Goal: Transaction & Acquisition: Purchase product/service

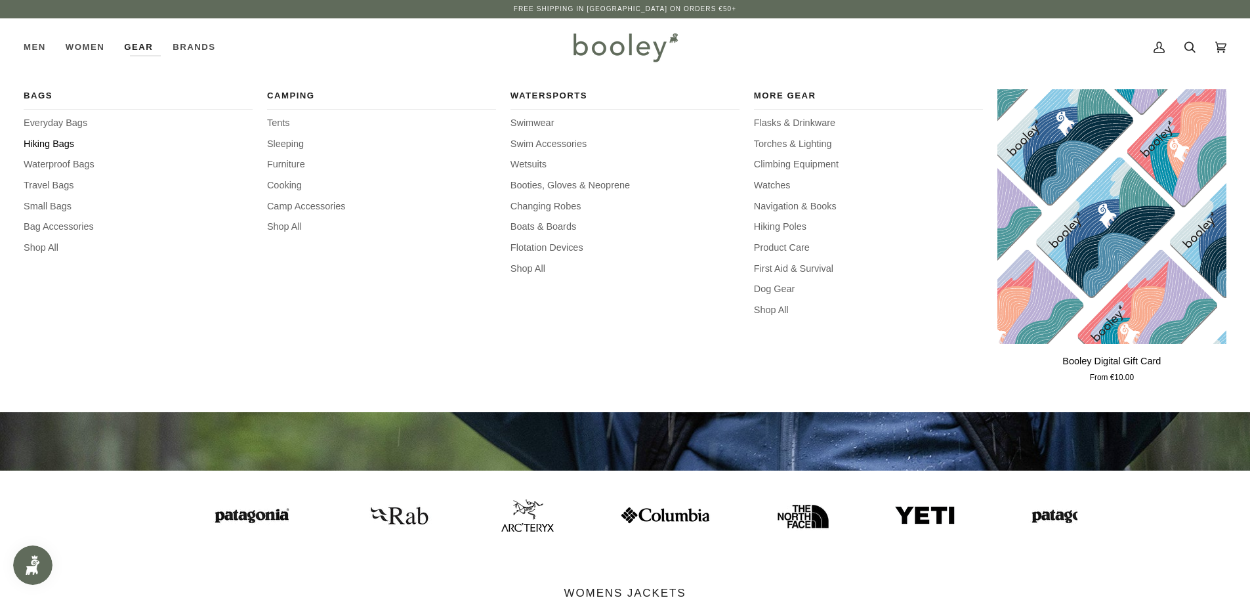
click at [63, 144] on span "Hiking Bags" at bounding box center [138, 144] width 229 height 14
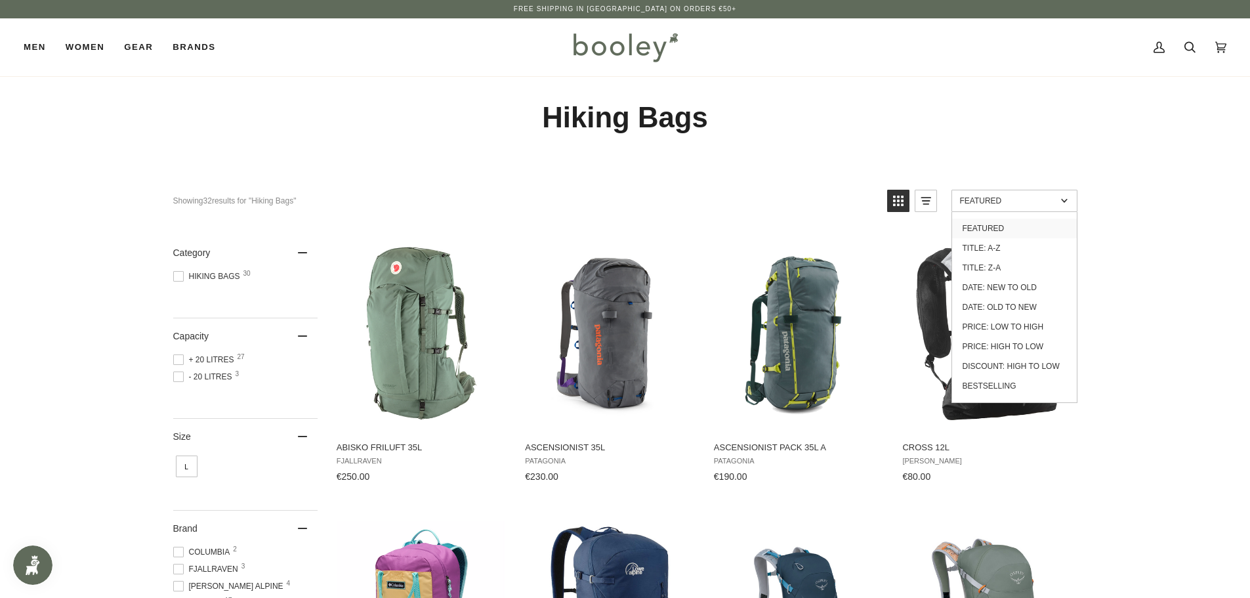
click at [1021, 200] on span "Featured" at bounding box center [1008, 200] width 96 height 9
click at [1006, 325] on link "Price: Low to High" at bounding box center [1014, 327] width 125 height 20
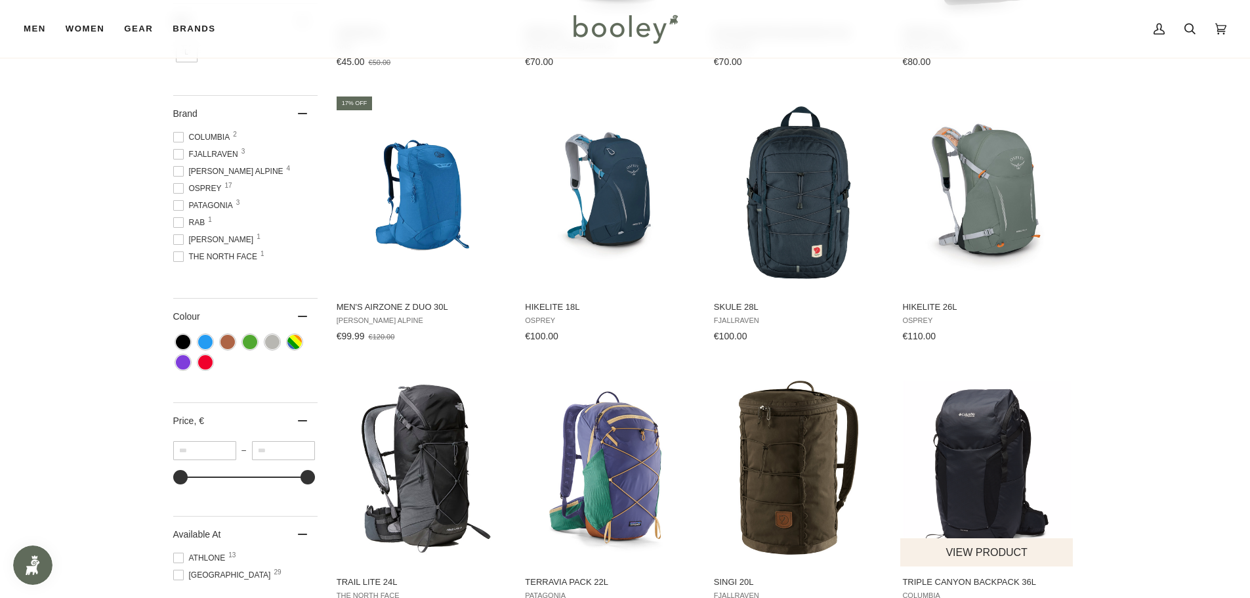
scroll to position [656, 0]
